Goal: Task Accomplishment & Management: Complete application form

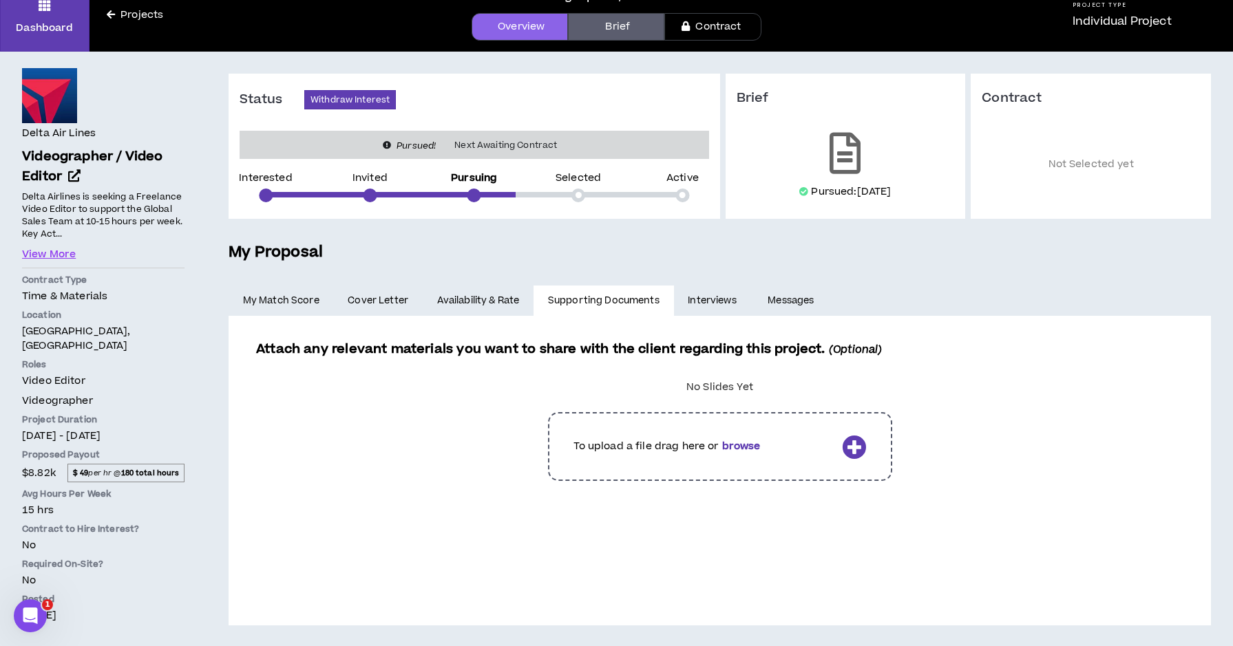
click at [704, 306] on link "Interviews" at bounding box center [714, 301] width 80 height 30
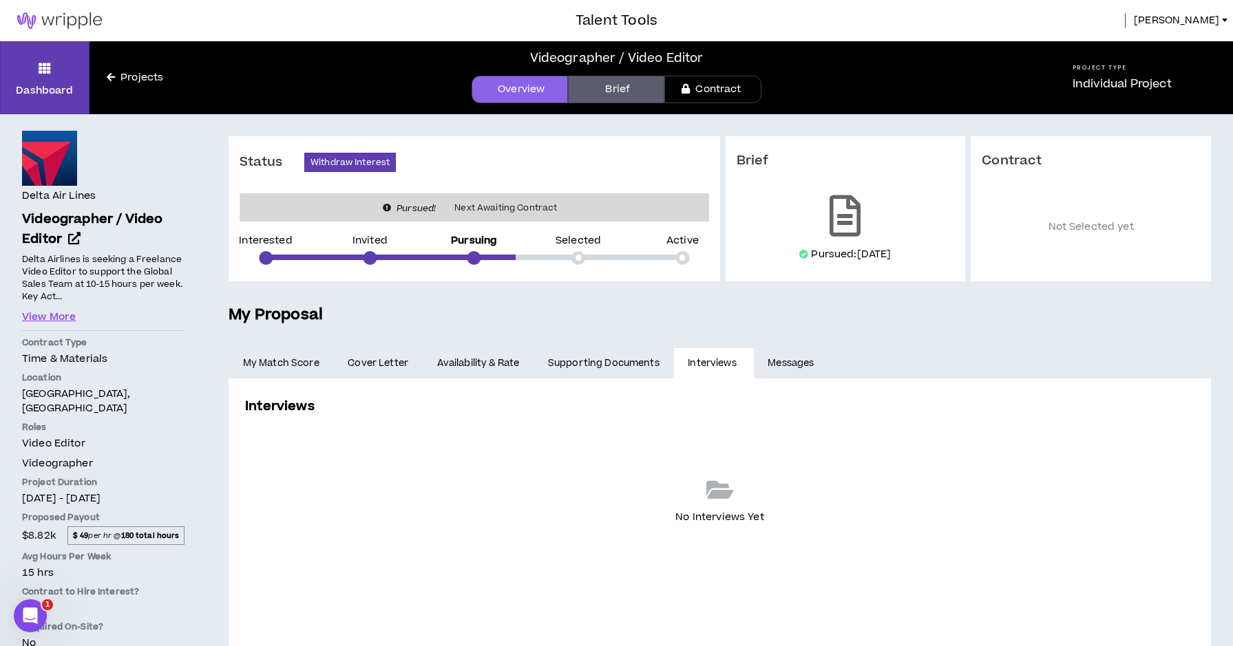
click at [790, 363] on link "Messages" at bounding box center [793, 363] width 78 height 30
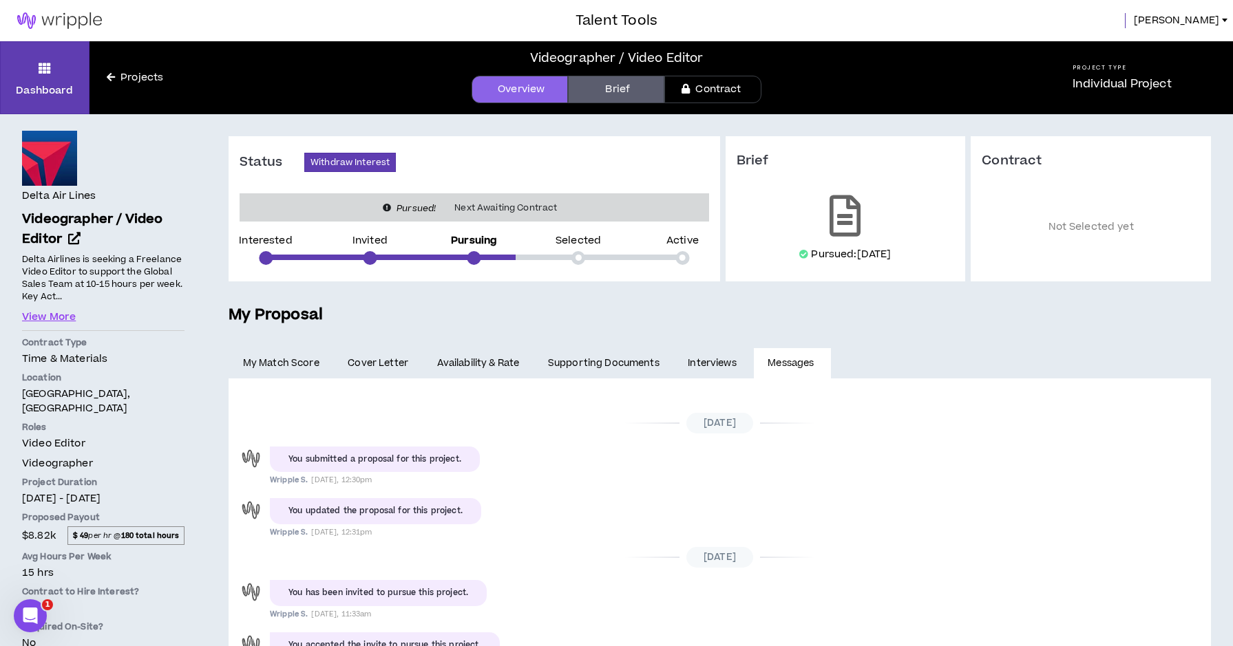
scroll to position [41, 0]
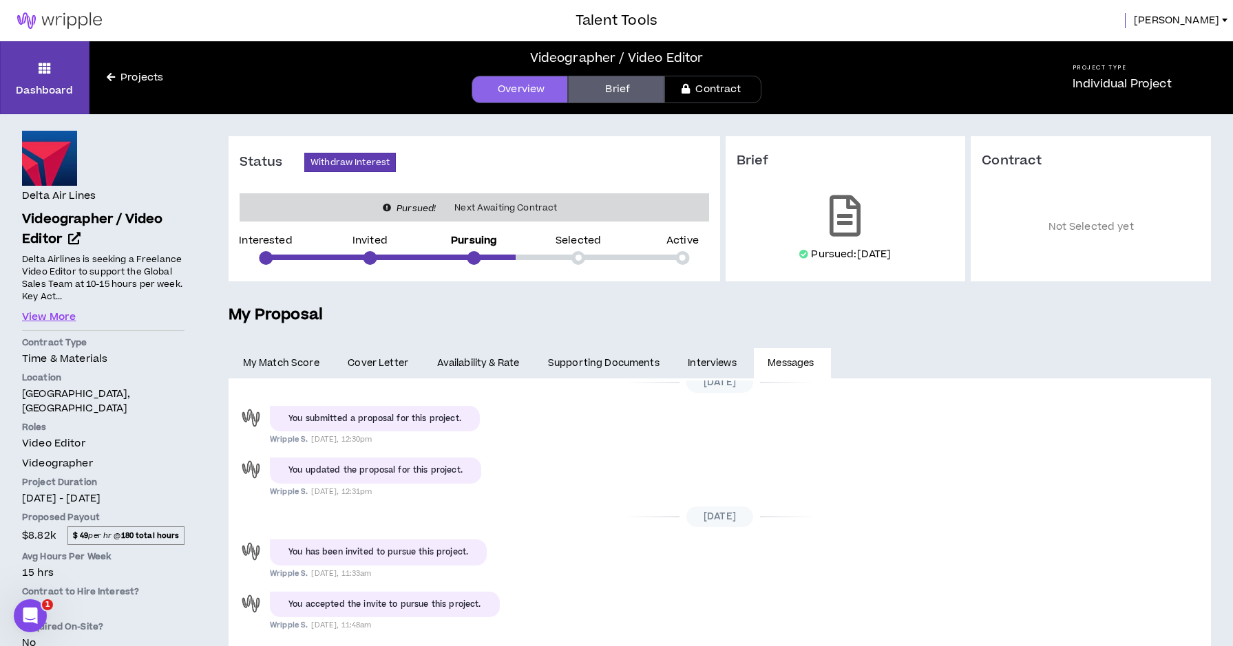
click at [589, 357] on link "Supporting Documents" at bounding box center [603, 363] width 140 height 30
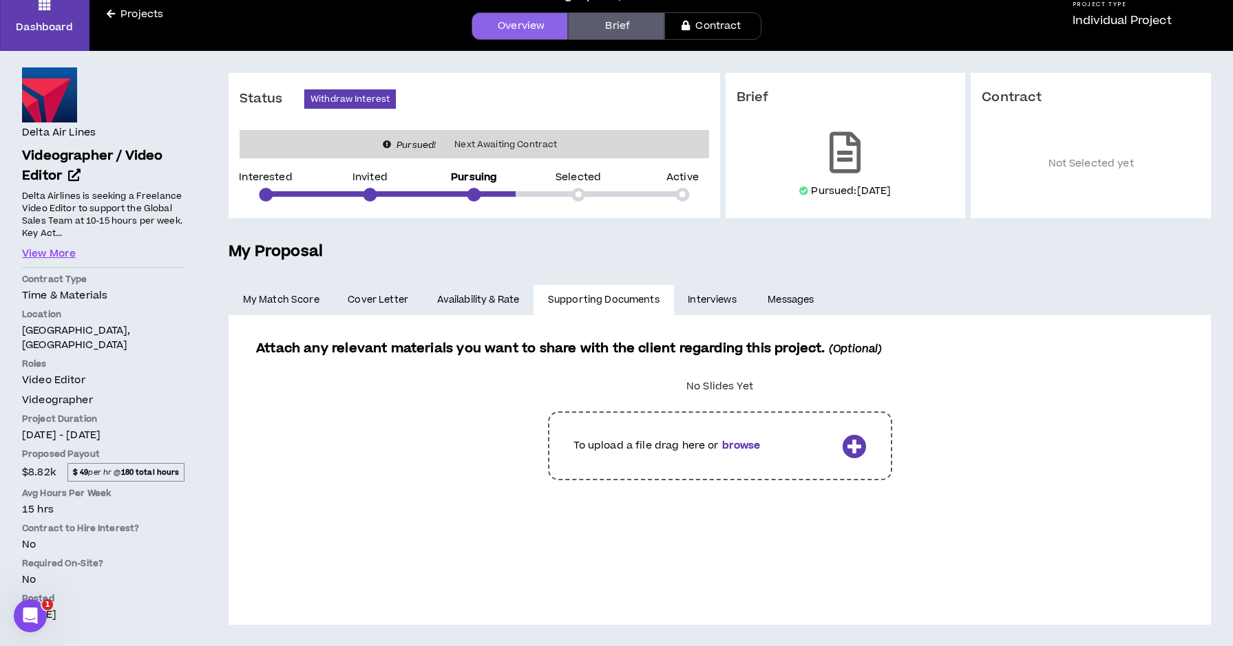
scroll to position [63, 0]
click at [859, 448] on label at bounding box center [720, 446] width 900 height 89
click at [0, 0] on input "file" at bounding box center [0, 0] width 0 height 0
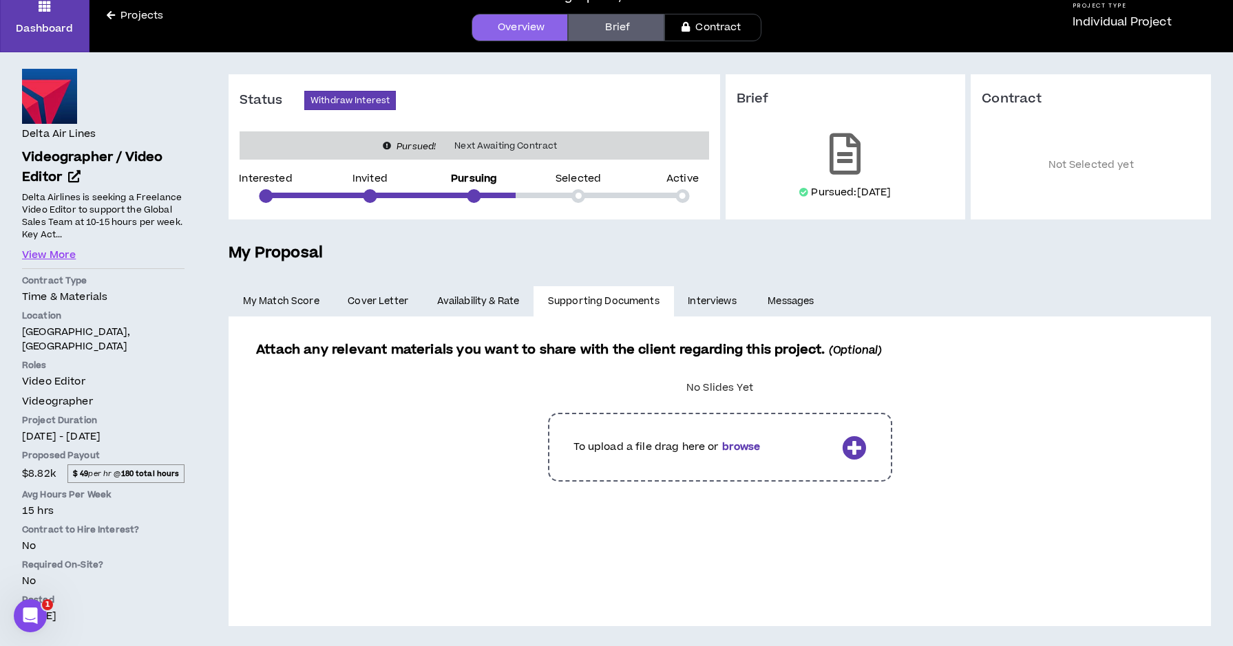
click at [381, 301] on span "Cover Letter" at bounding box center [378, 301] width 61 height 15
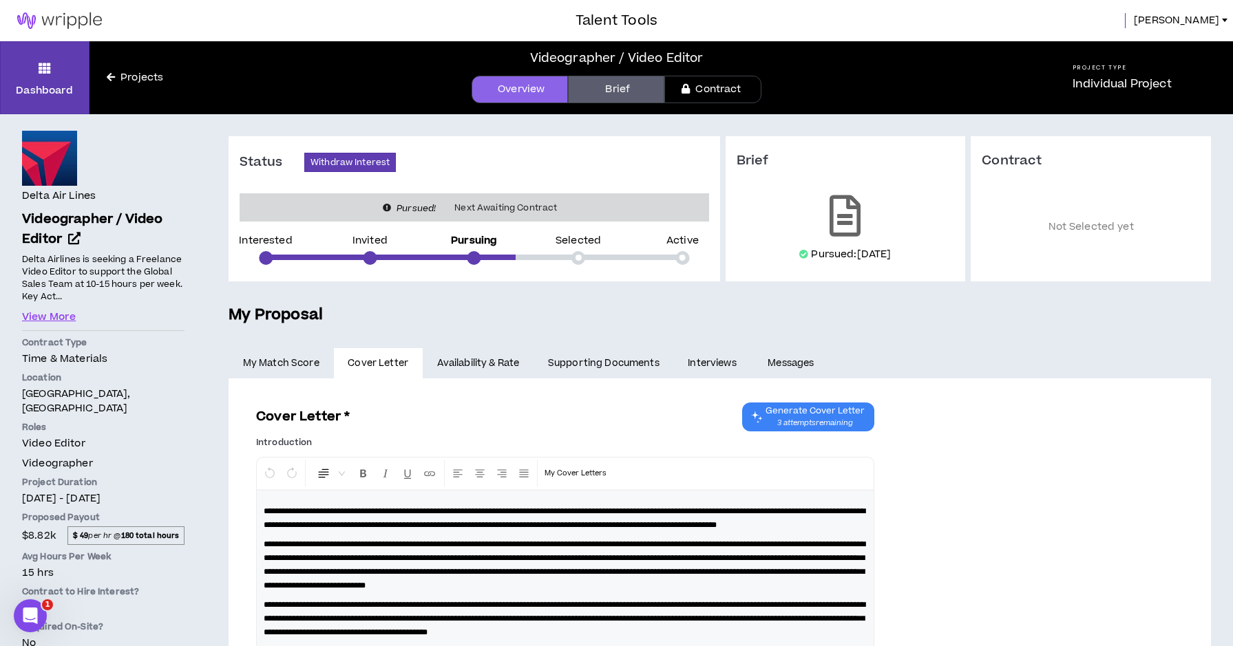
click at [295, 368] on link "My Match Score" at bounding box center [281, 363] width 105 height 30
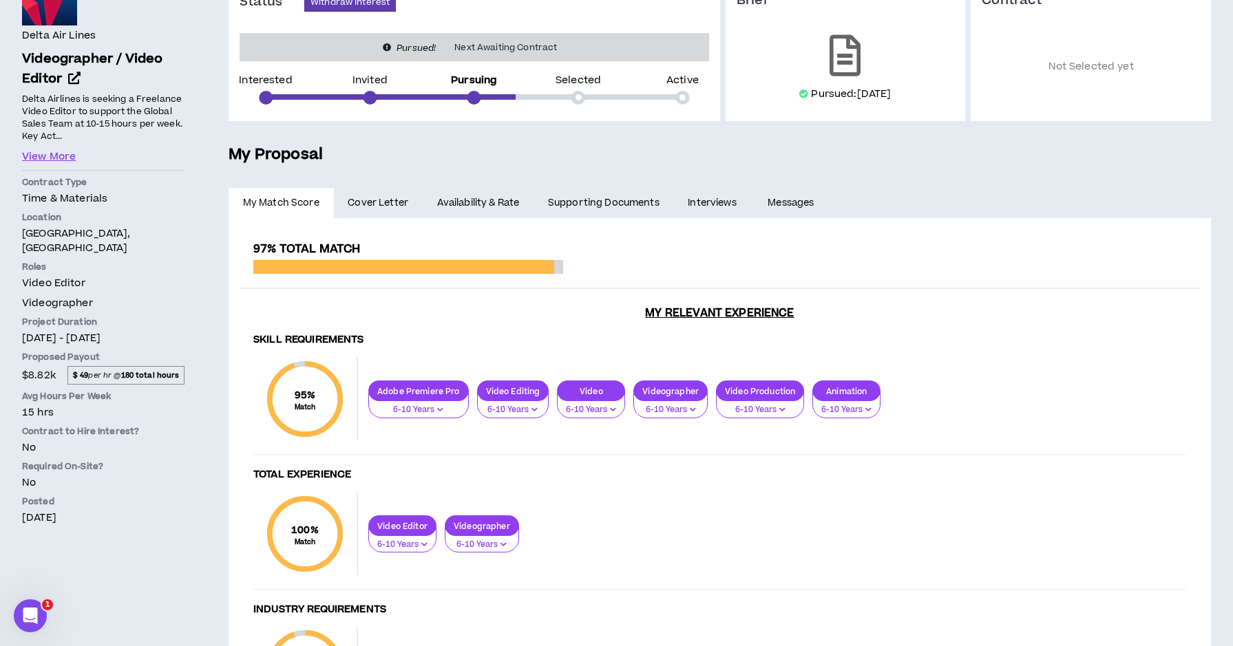
scroll to position [71, 0]
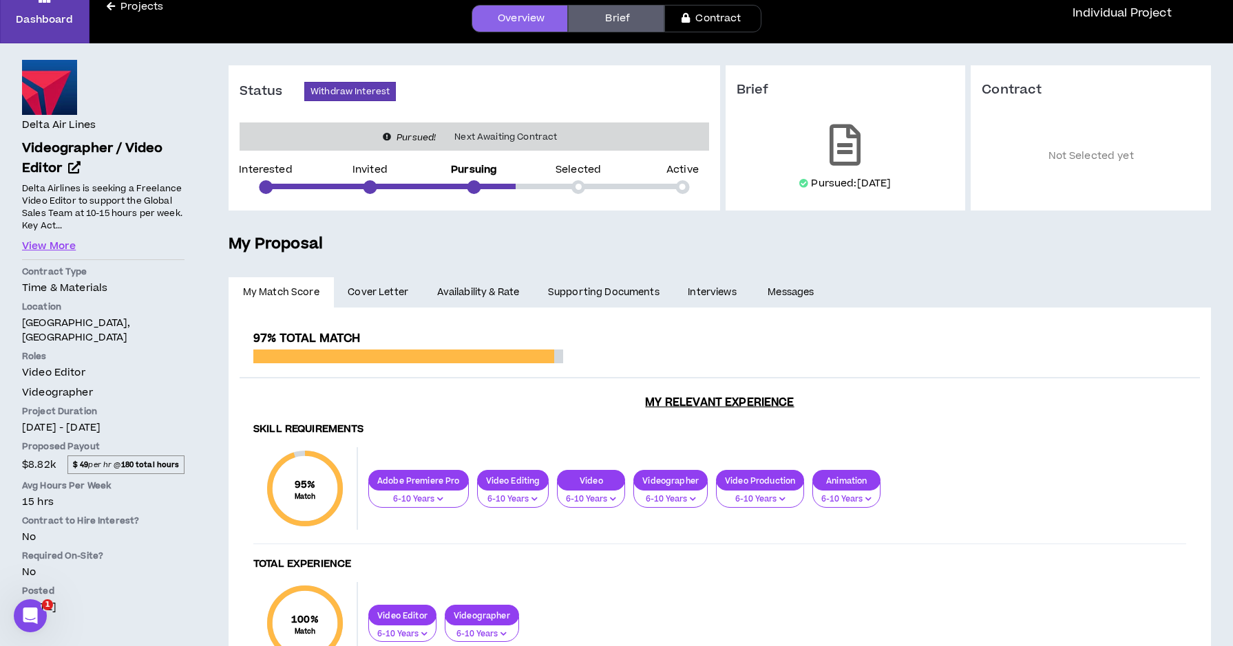
click at [627, 12] on link "Brief" at bounding box center [616, 19] width 96 height 28
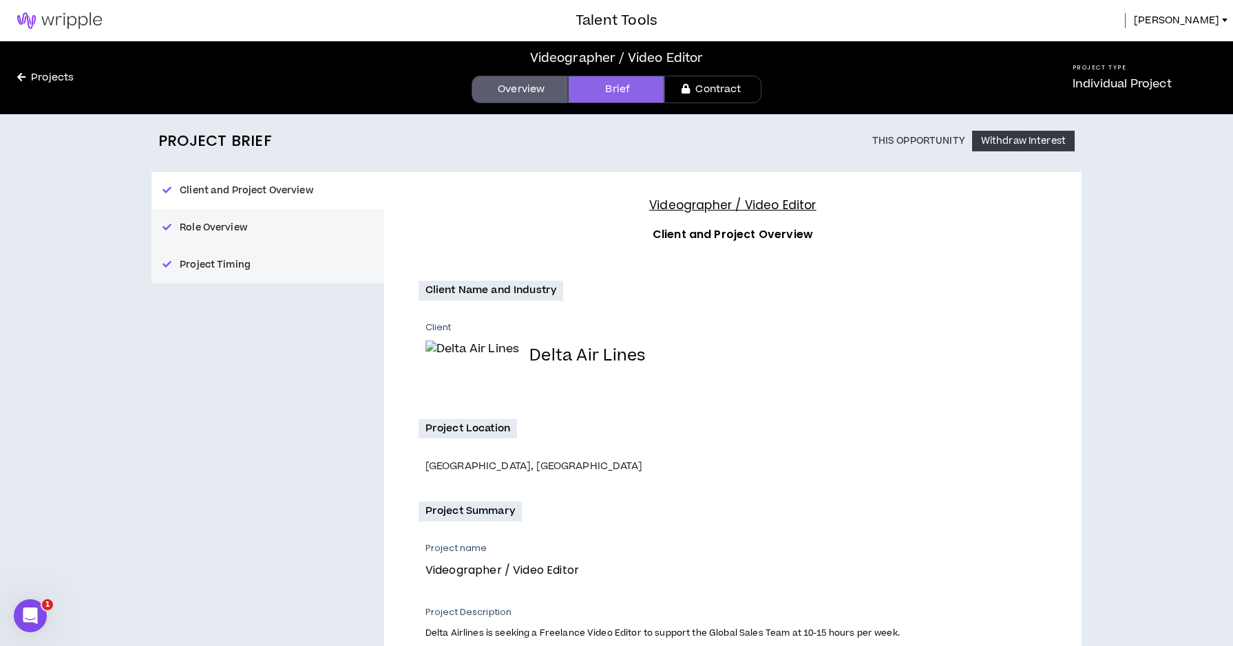
click at [717, 87] on link "Contract" at bounding box center [712, 90] width 96 height 28
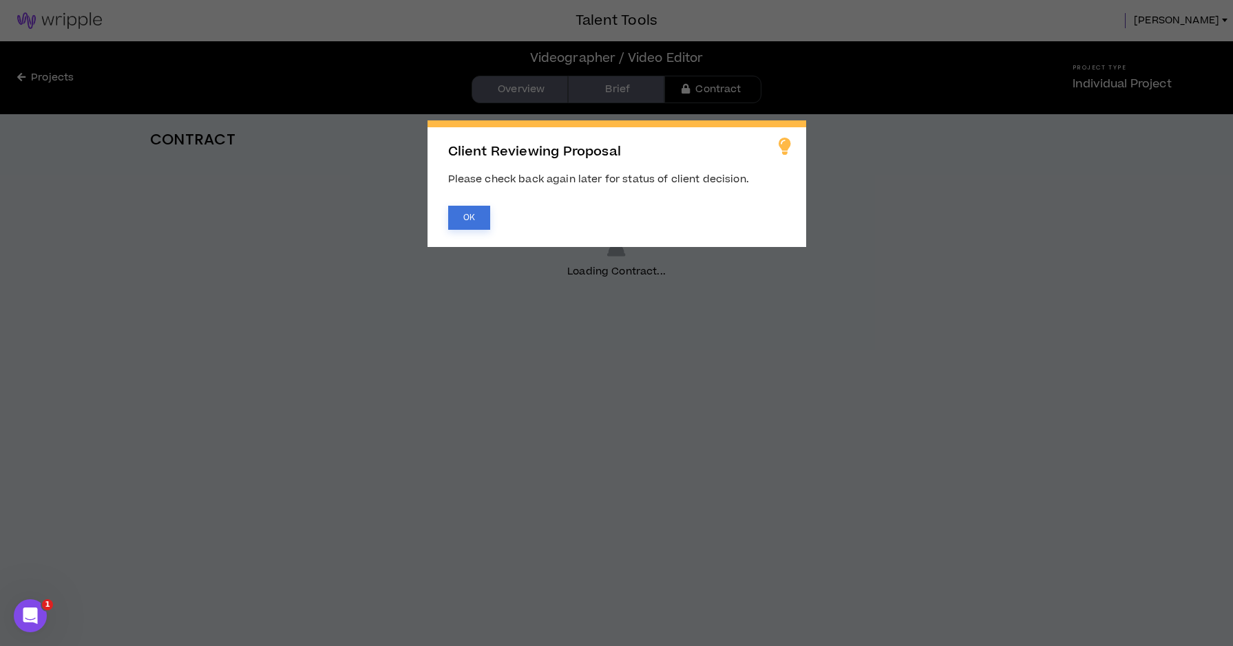
click at [456, 224] on button "OK" at bounding box center [469, 218] width 42 height 24
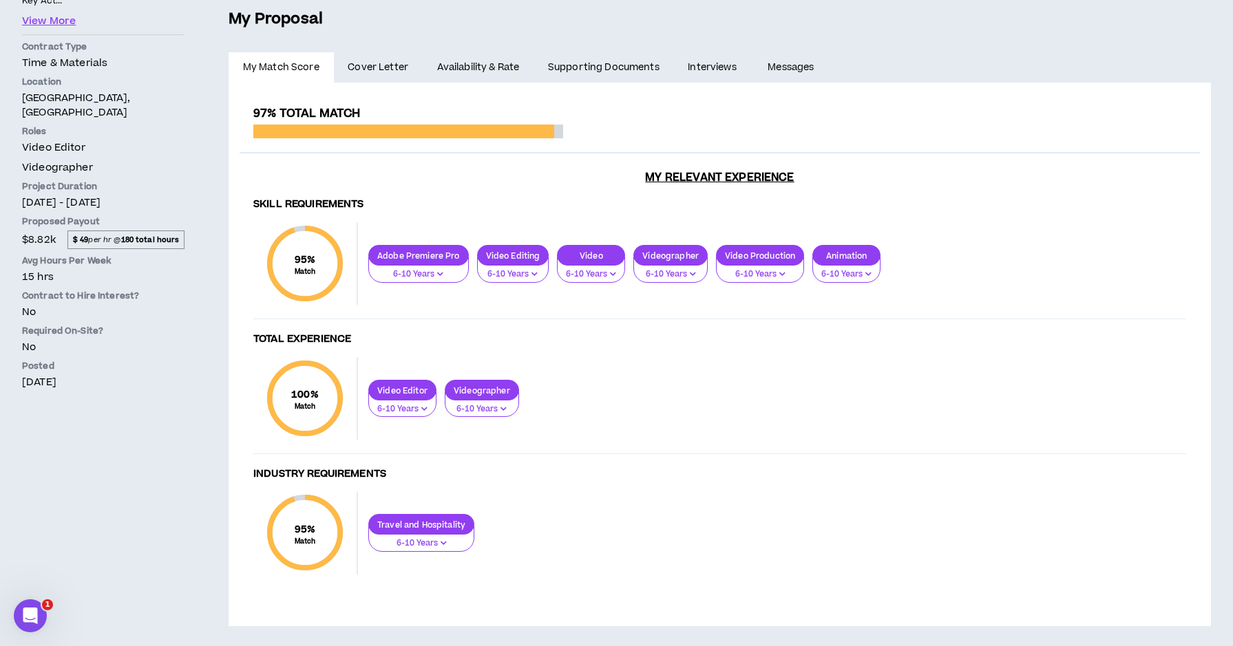
scroll to position [295, 0]
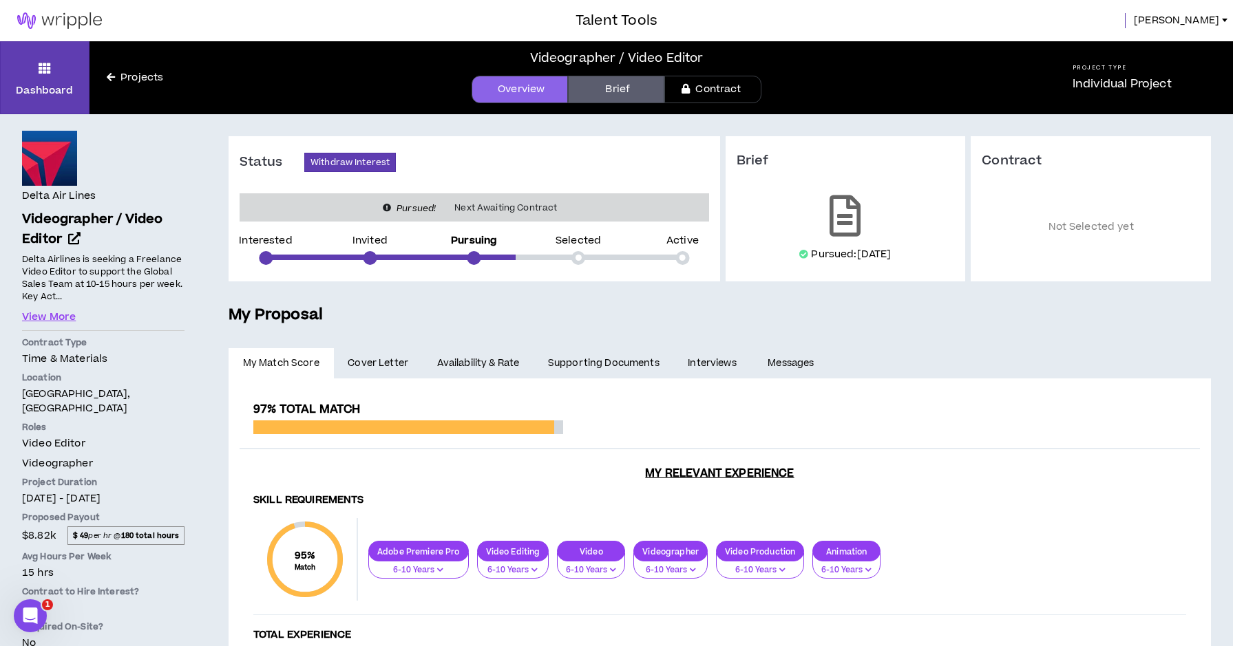
click at [626, 87] on link "Brief" at bounding box center [616, 90] width 96 height 28
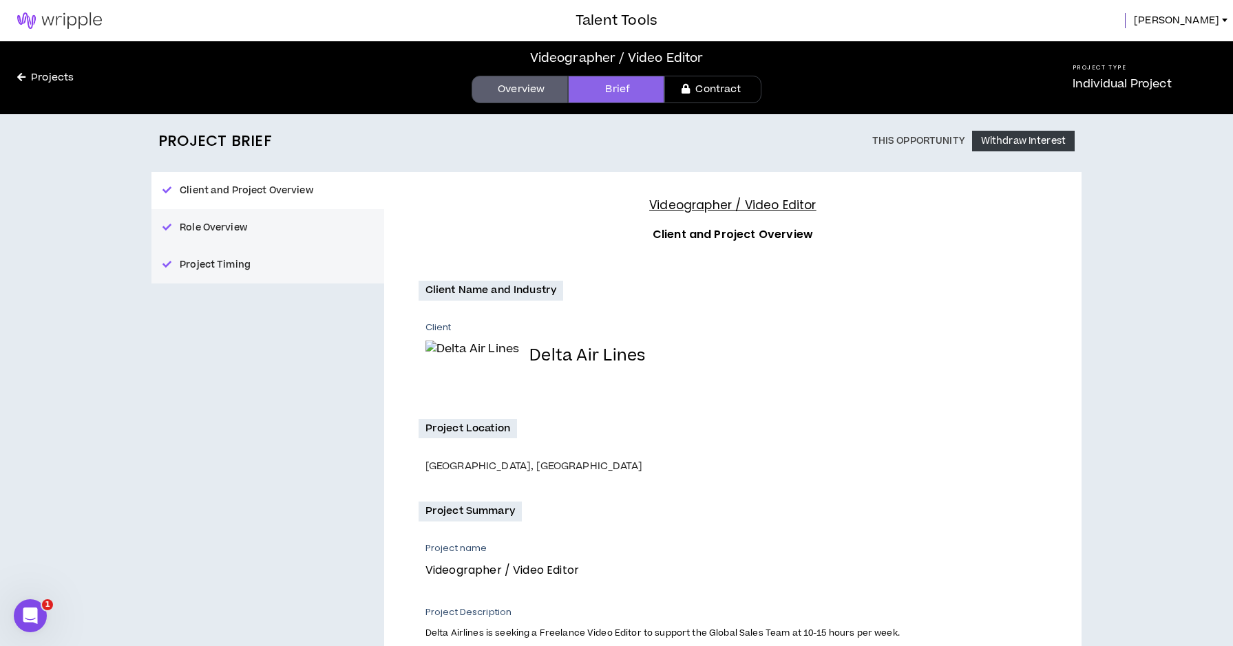
click at [533, 96] on link "Overview" at bounding box center [520, 90] width 96 height 28
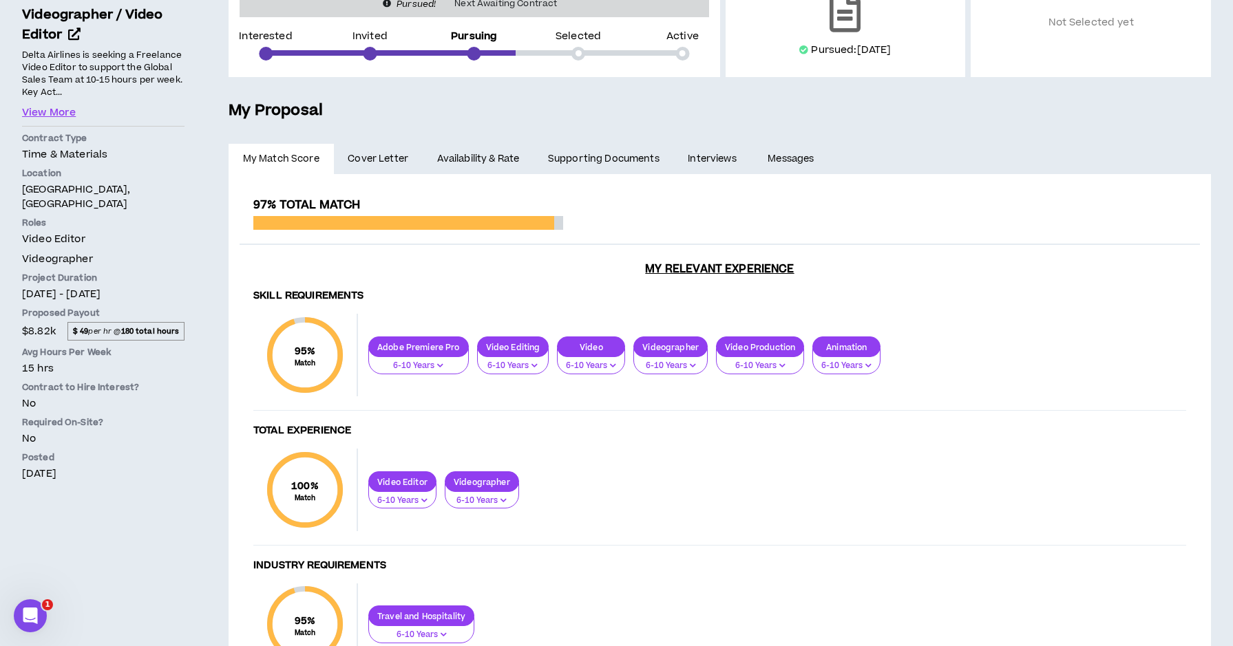
scroll to position [223, 0]
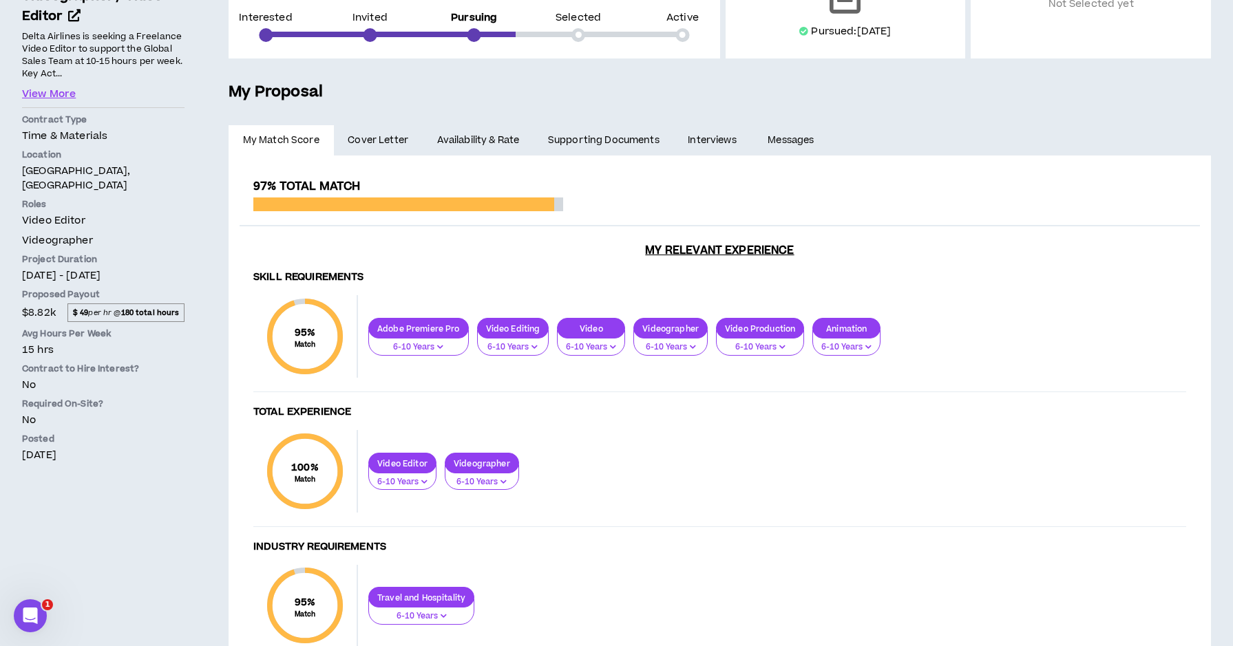
click at [597, 137] on link "Supporting Documents" at bounding box center [603, 140] width 140 height 30
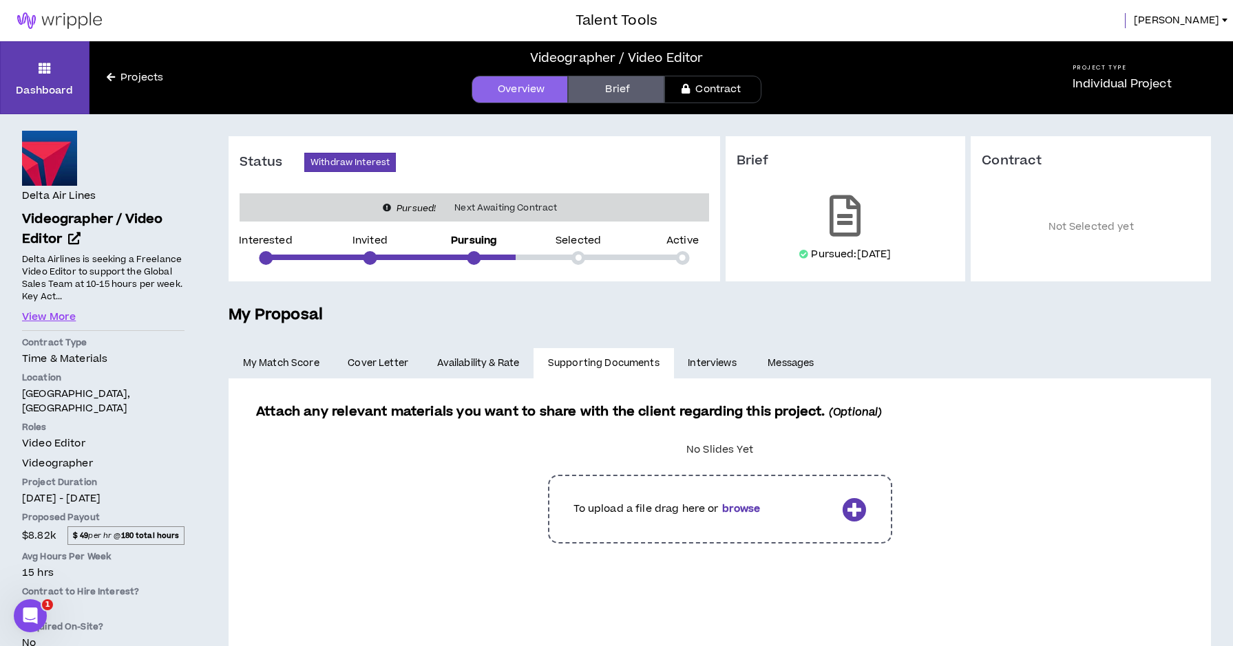
click at [712, 365] on link "Interviews" at bounding box center [714, 363] width 80 height 30
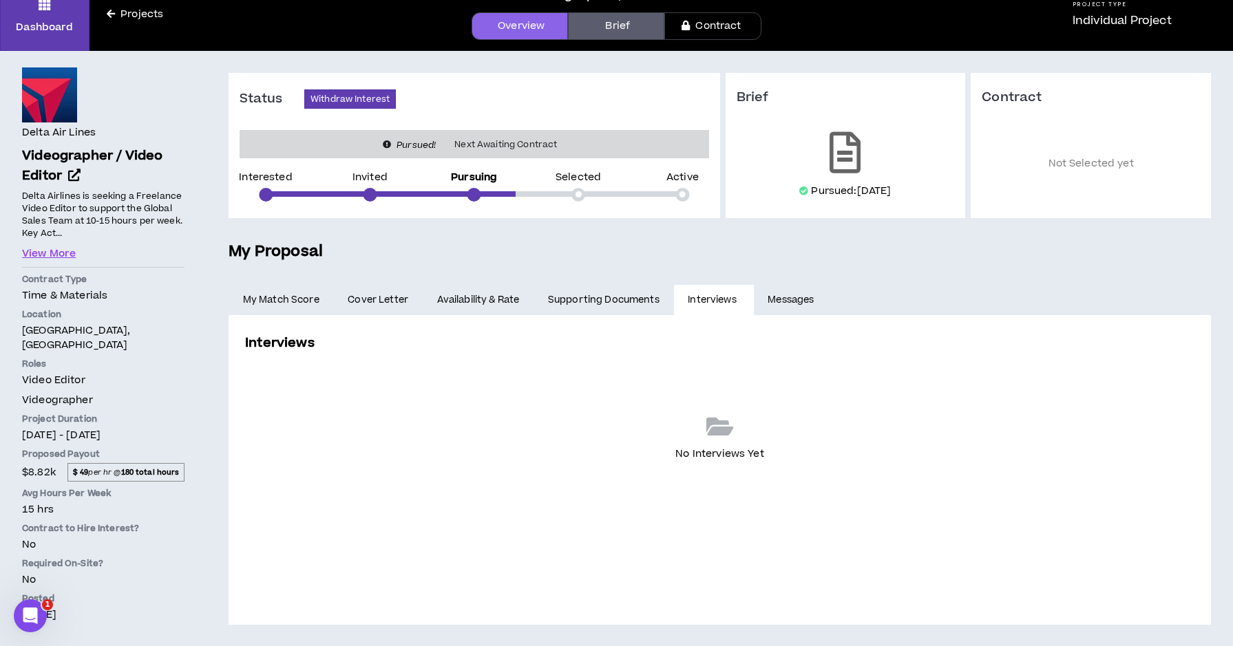
scroll to position [63, 0]
click at [786, 304] on link "Messages" at bounding box center [793, 301] width 78 height 30
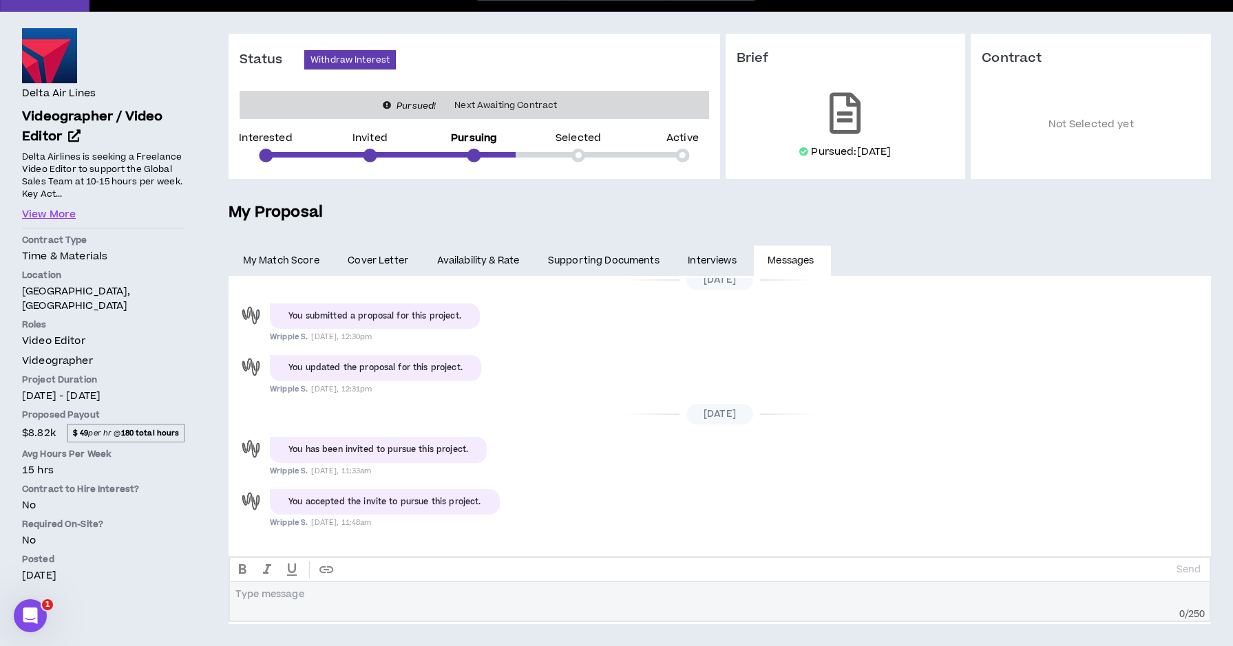
scroll to position [102, 0]
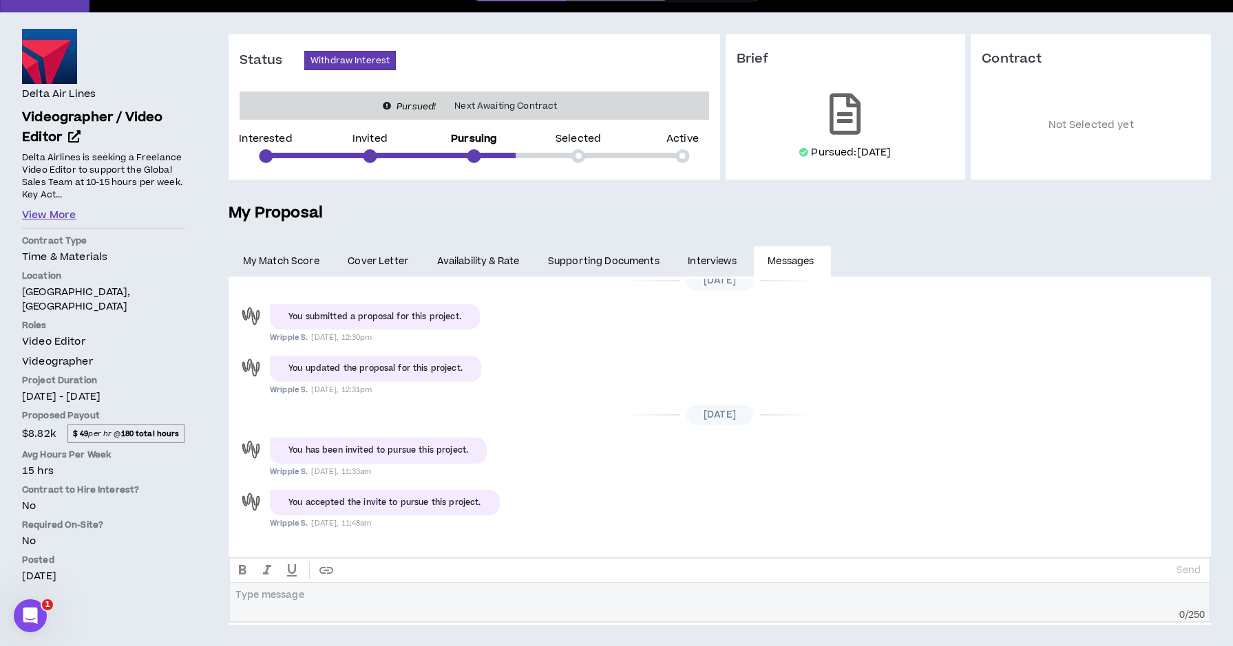
click at [63, 212] on button "View More" at bounding box center [49, 215] width 54 height 15
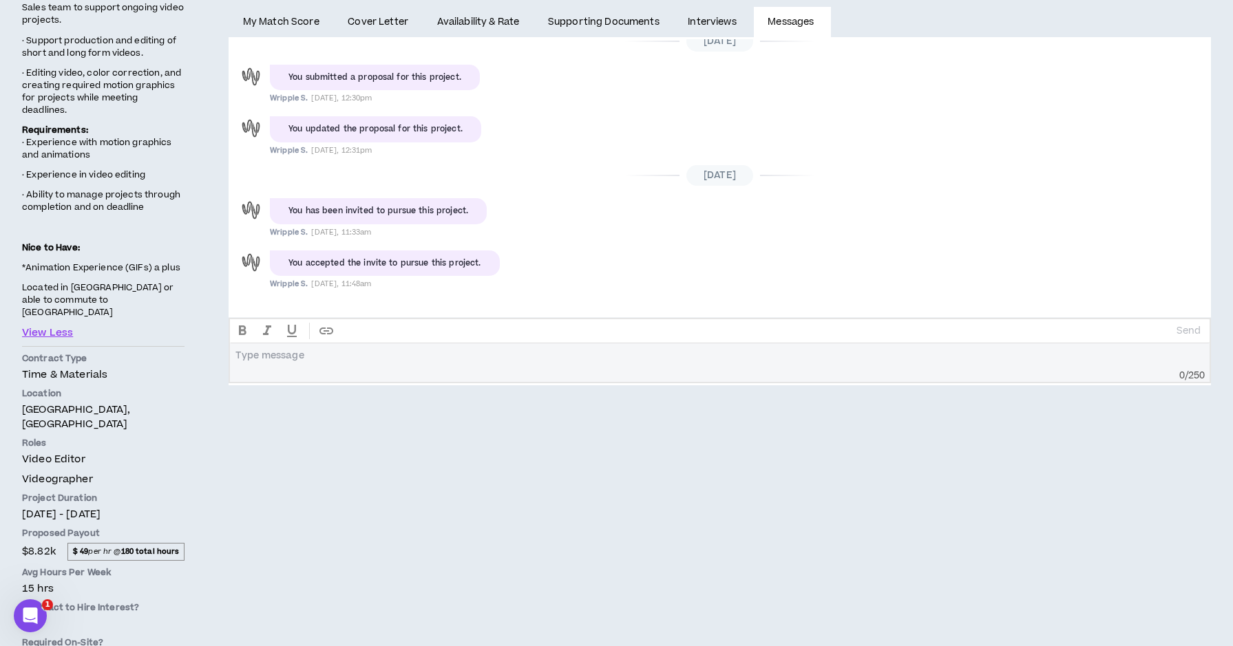
scroll to position [352, 0]
